Goal: Transaction & Acquisition: Purchase product/service

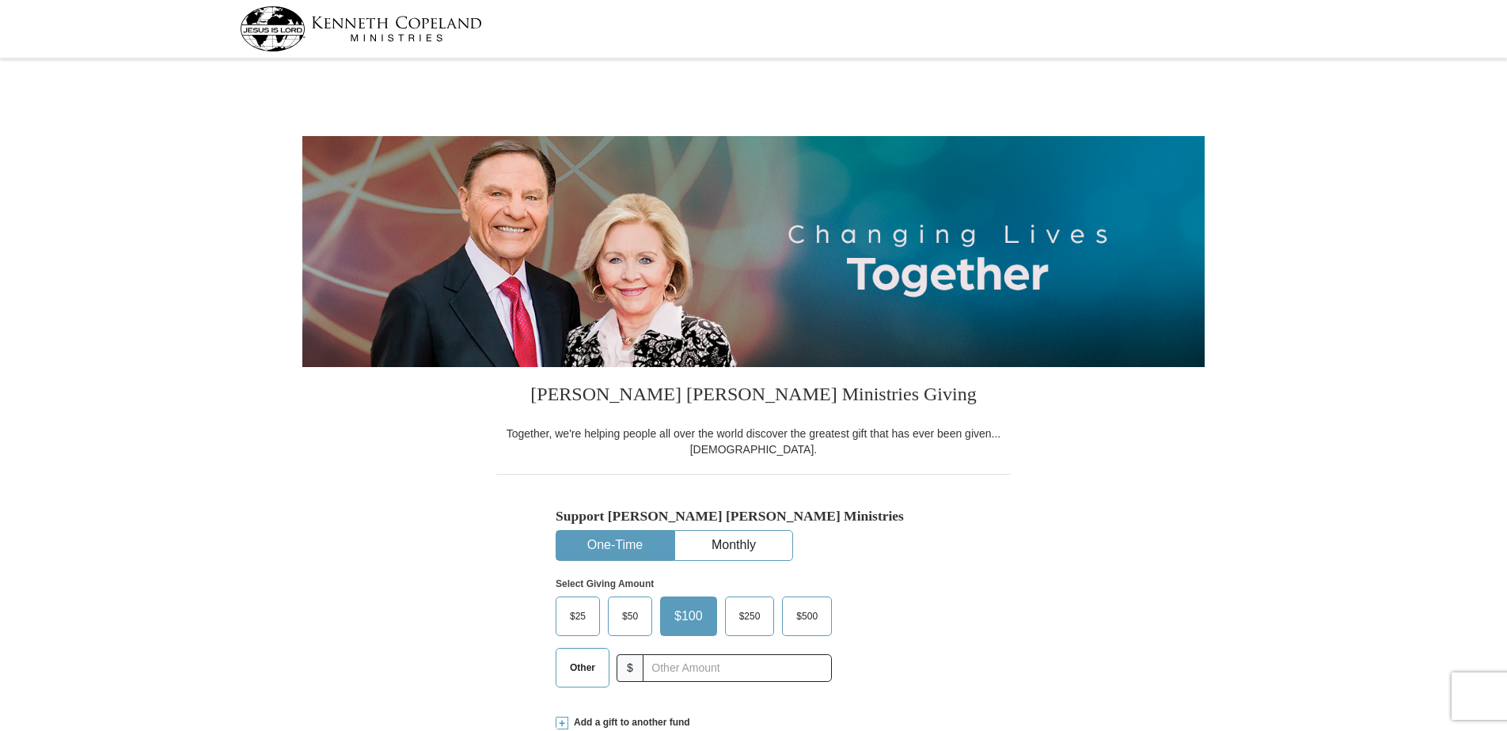
select select "TX"
click at [627, 548] on button "One-Time" at bounding box center [614, 545] width 117 height 29
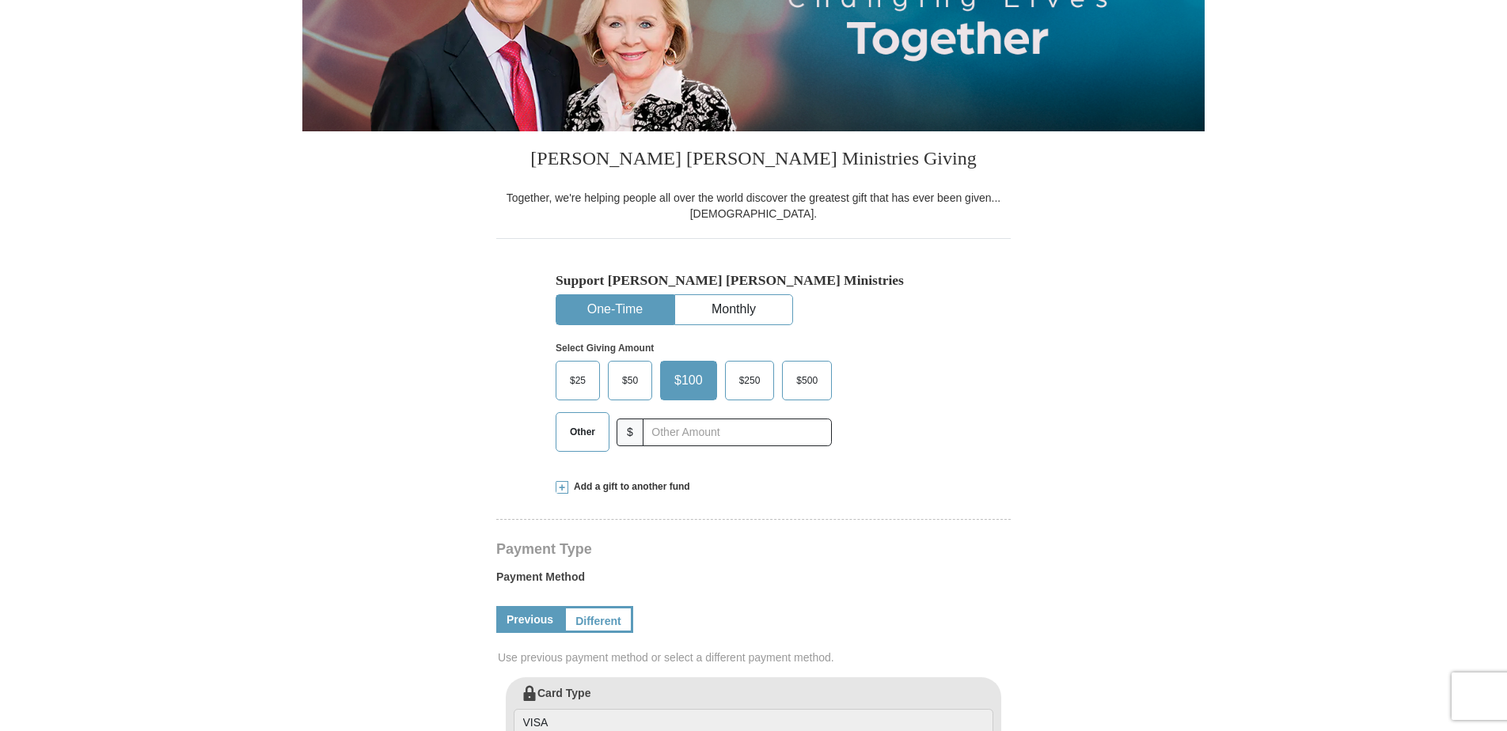
scroll to position [237, 0]
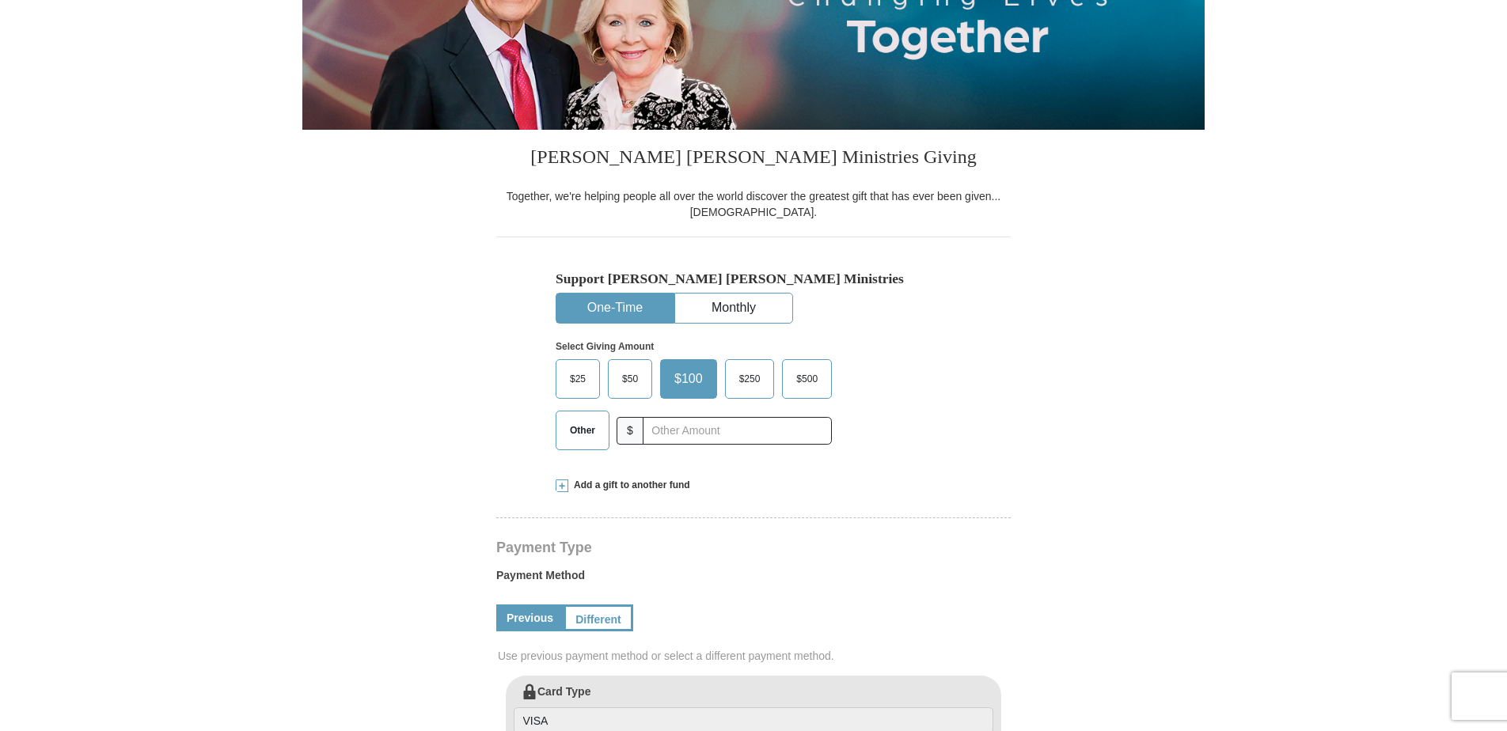
click at [580, 431] on span "Other" at bounding box center [582, 431] width 41 height 24
click at [0, 0] on input "Other" at bounding box center [0, 0] width 0 height 0
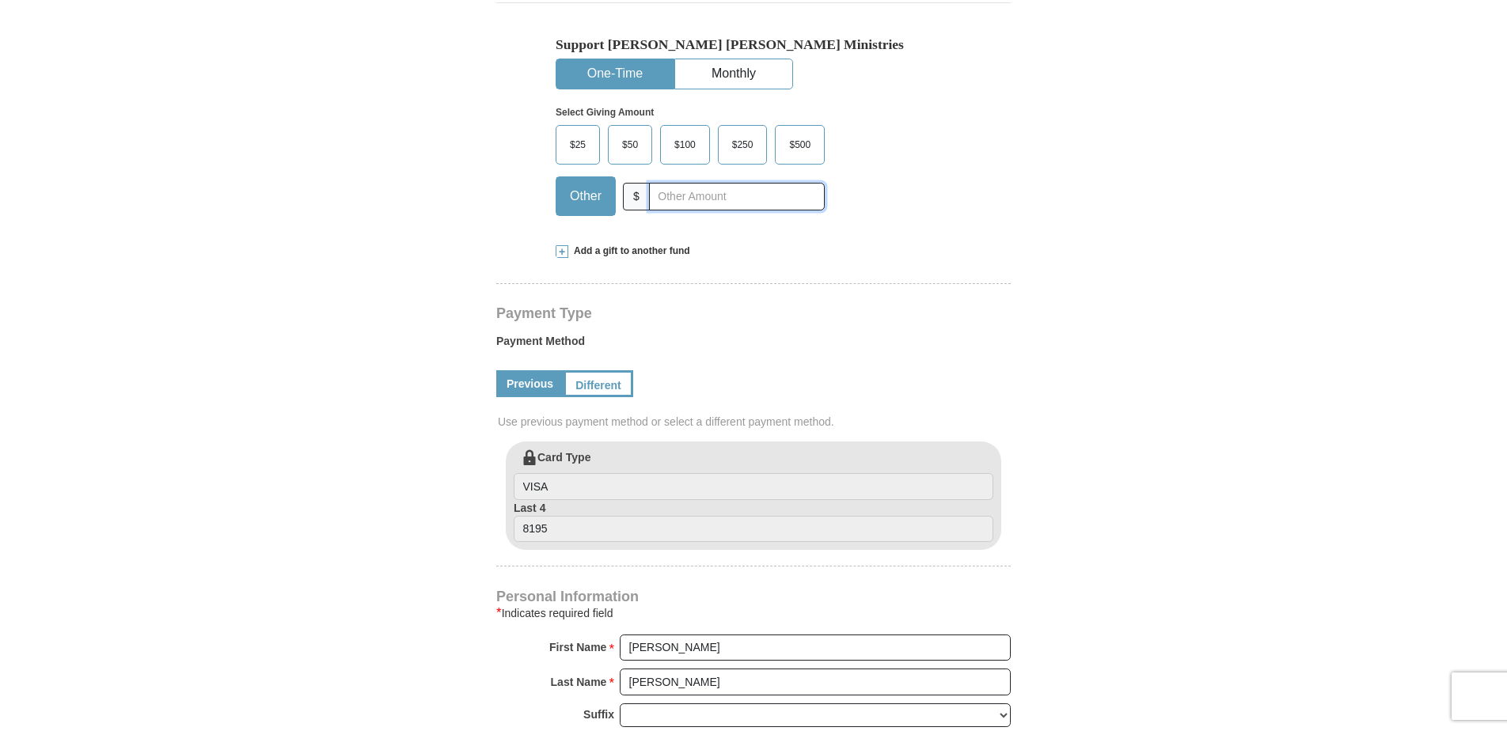
scroll to position [475, 0]
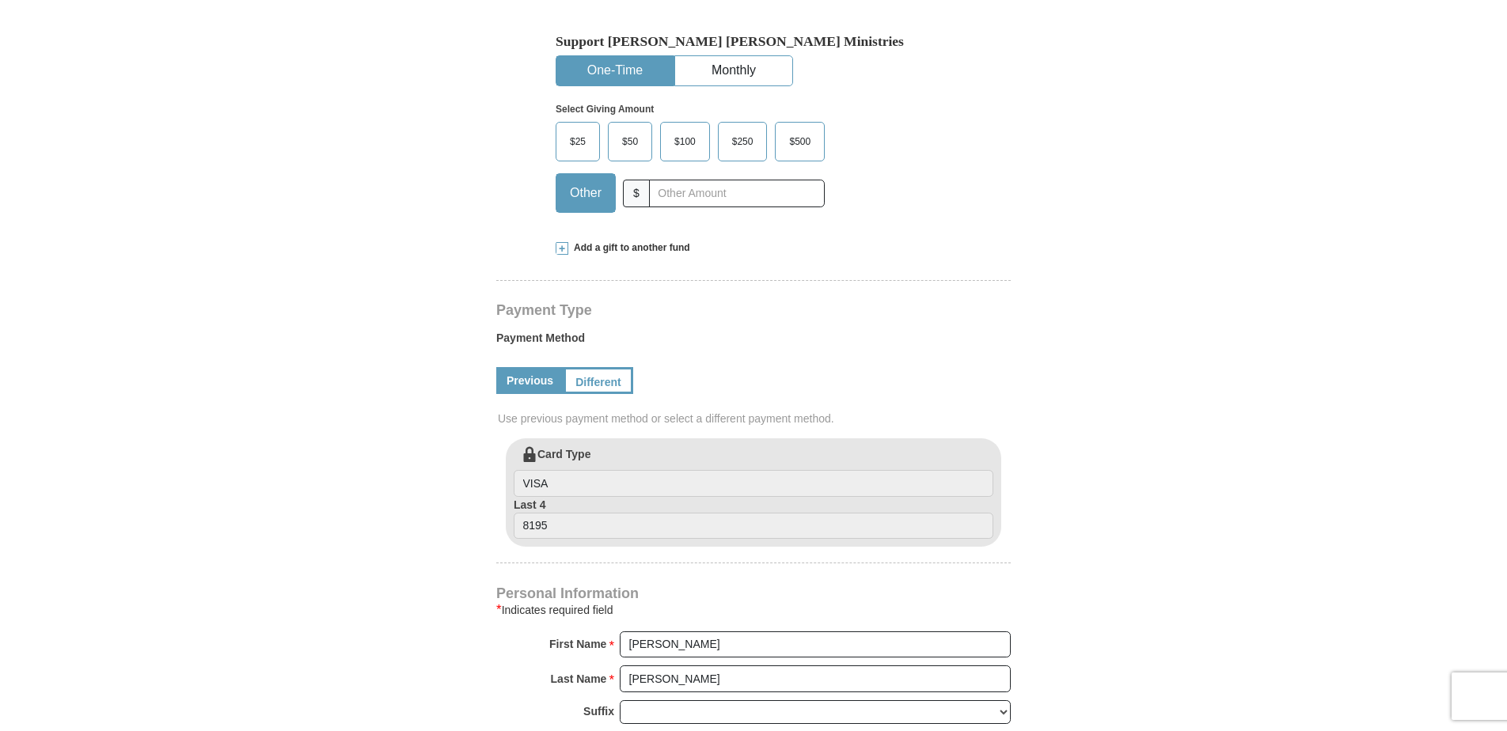
click at [567, 250] on span at bounding box center [562, 248] width 13 height 13
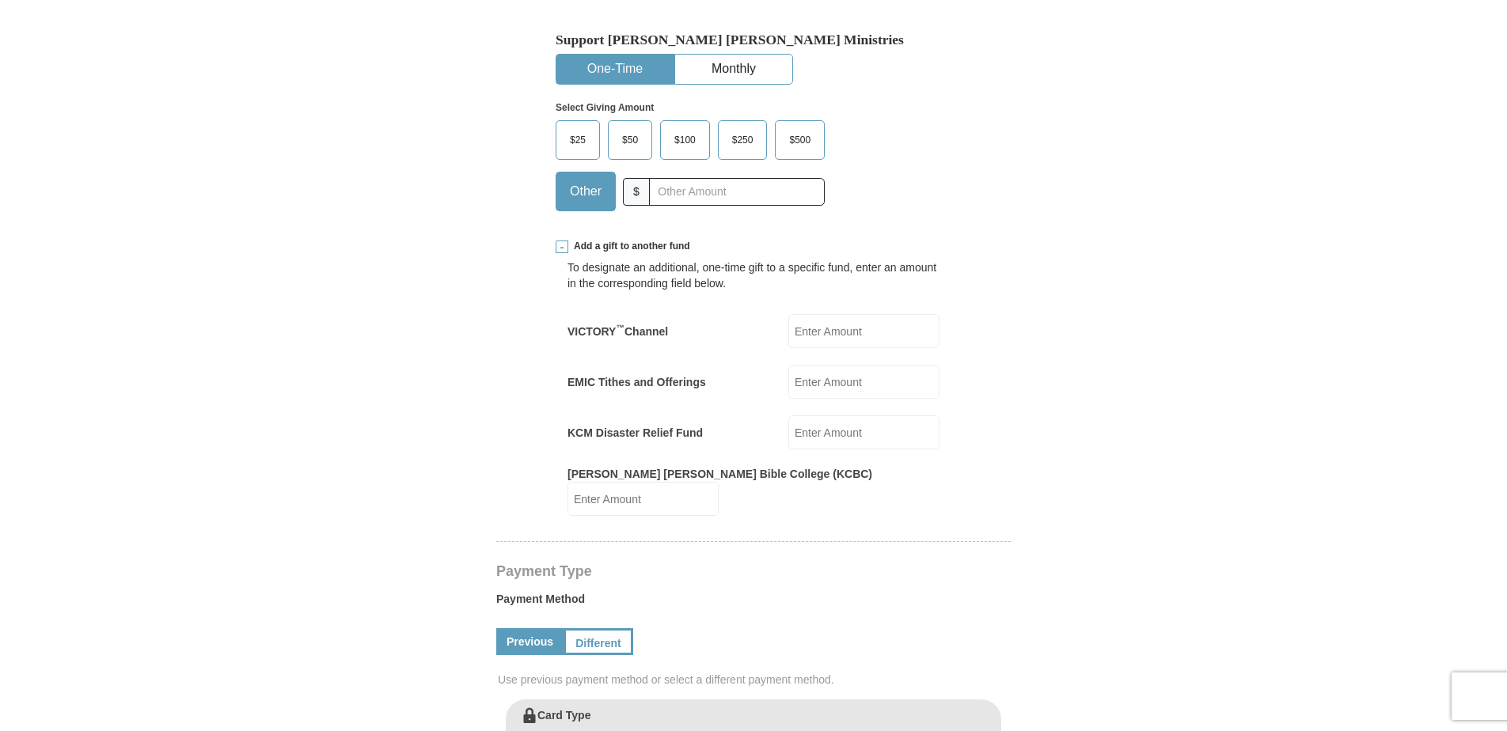
scroll to position [396, 0]
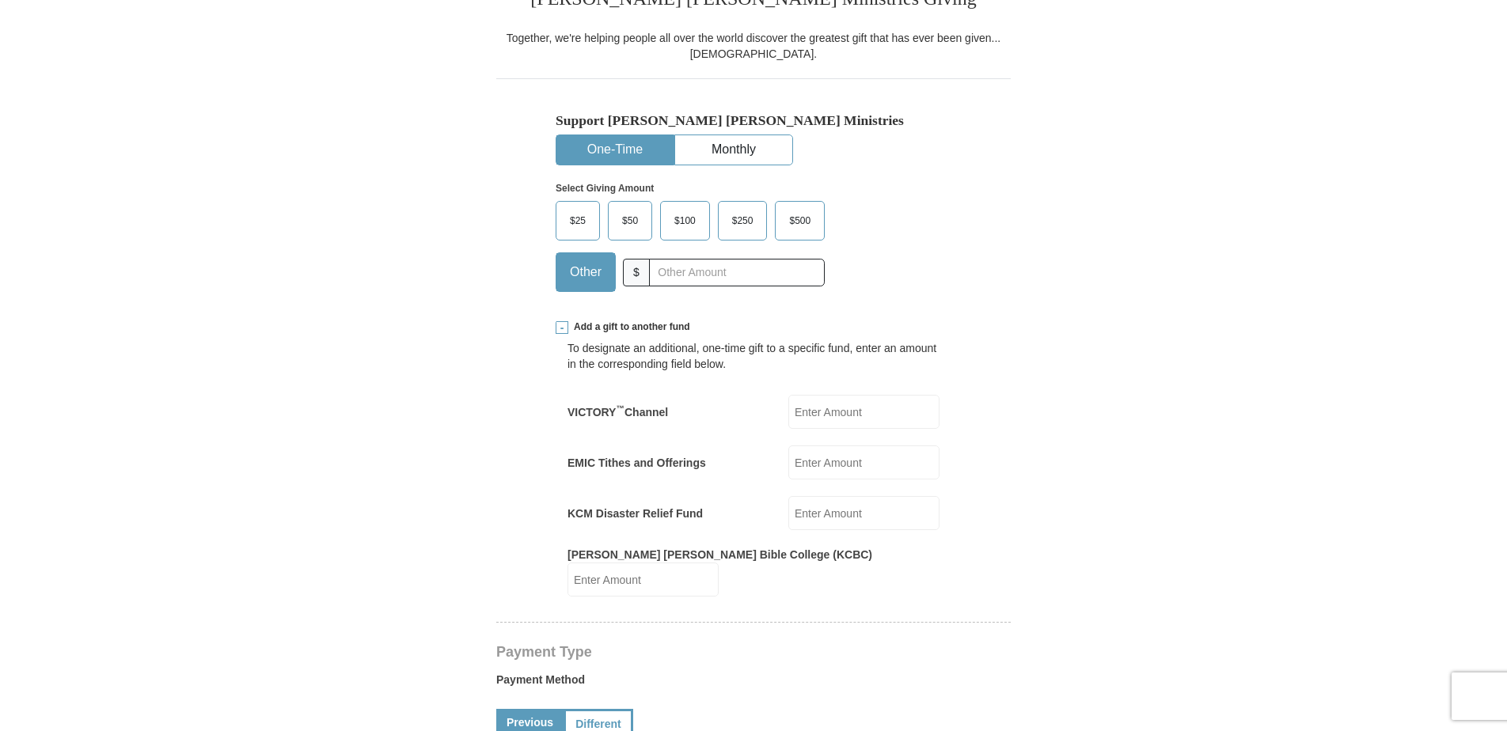
click at [810, 514] on input "KCM Disaster Relief Fund" at bounding box center [863, 513] width 151 height 34
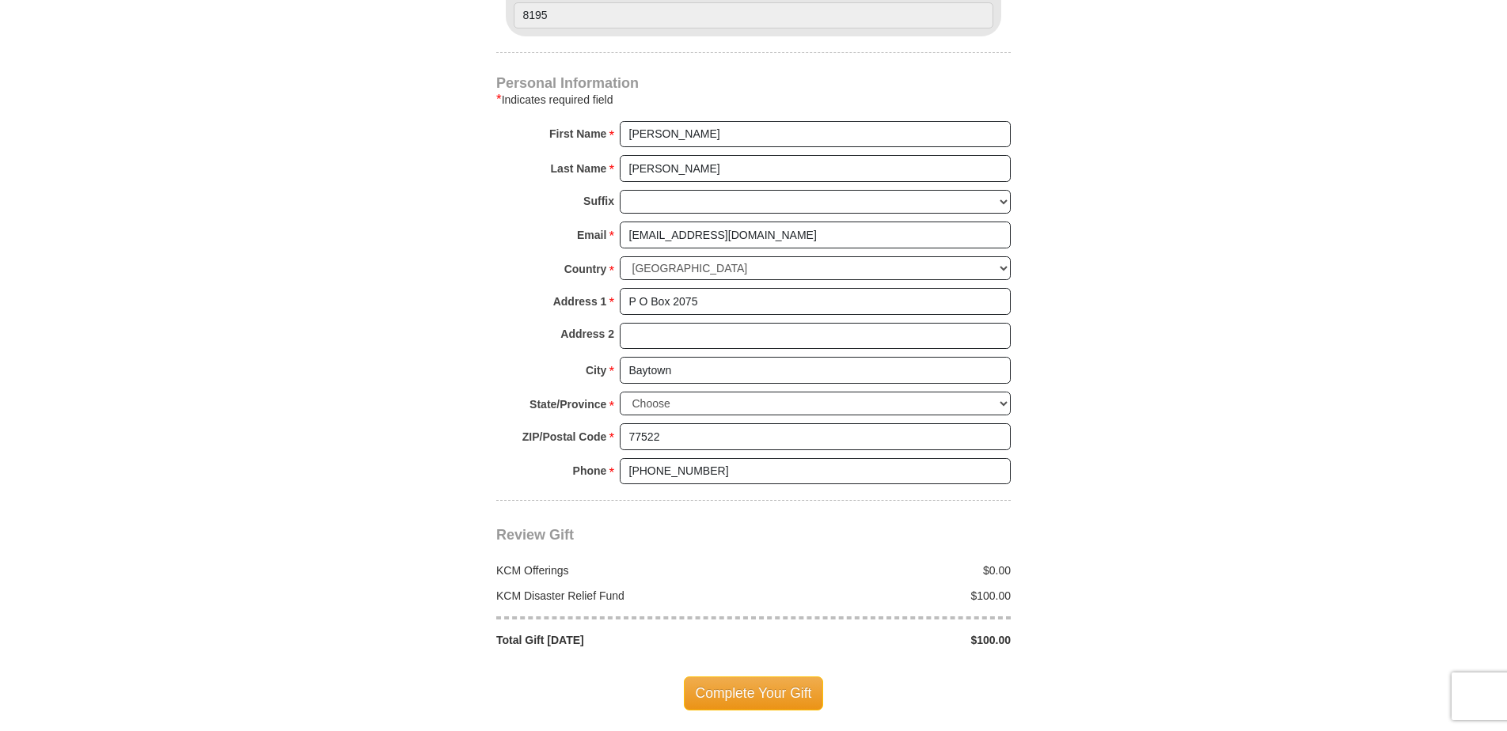
scroll to position [1425, 0]
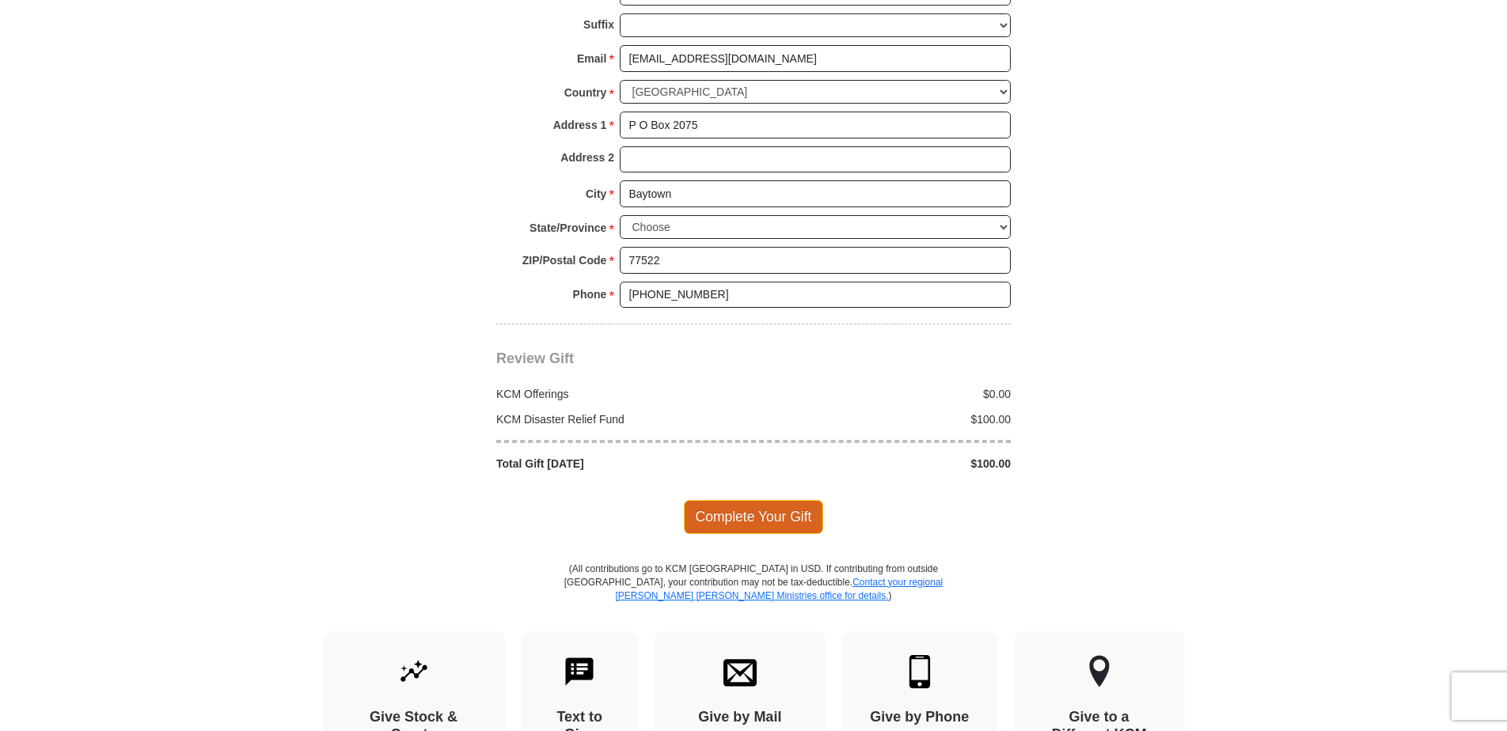
type input "100.00"
click at [727, 500] on span "Complete Your Gift" at bounding box center [754, 516] width 140 height 33
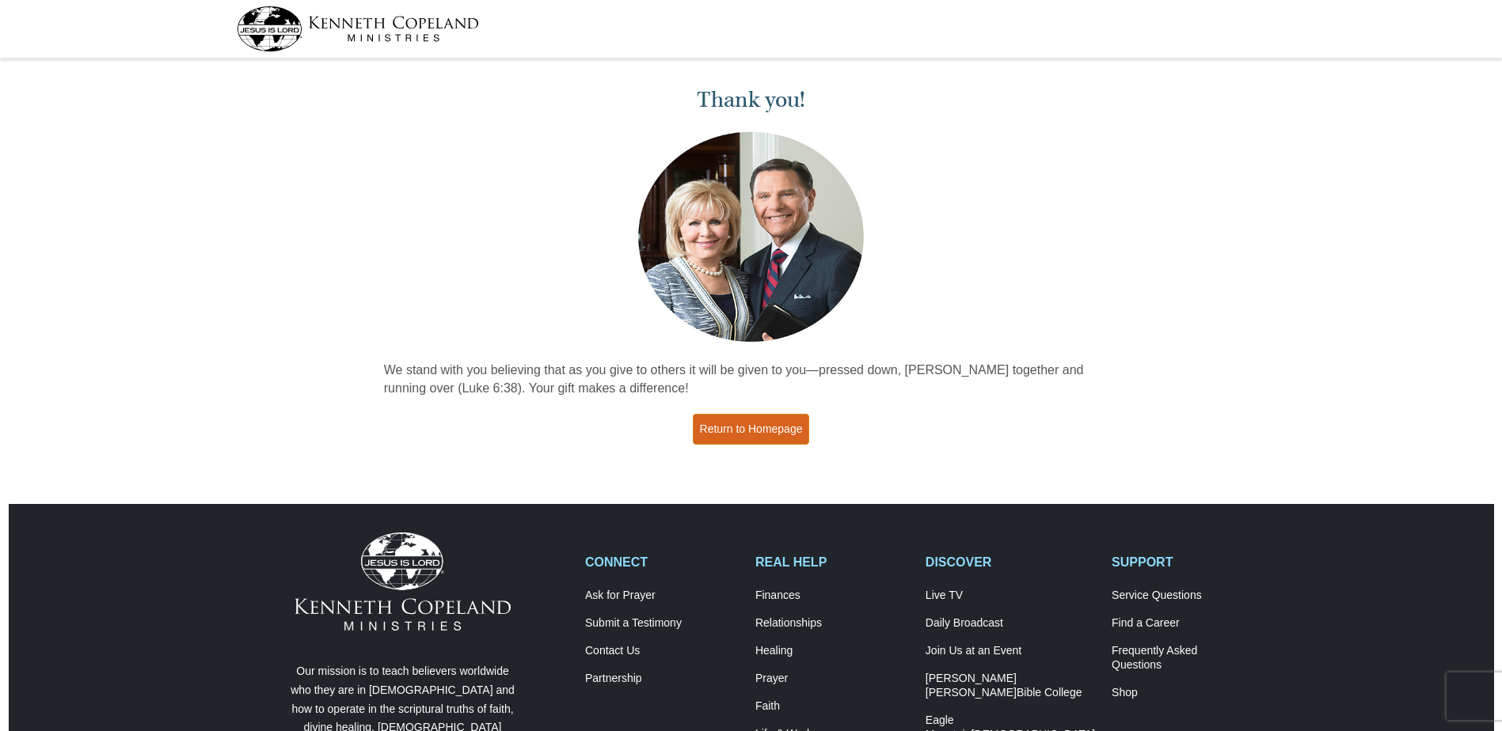
click at [758, 432] on link "Return to Homepage" at bounding box center [751, 429] width 117 height 31
